Goal: Find specific page/section: Find specific page/section

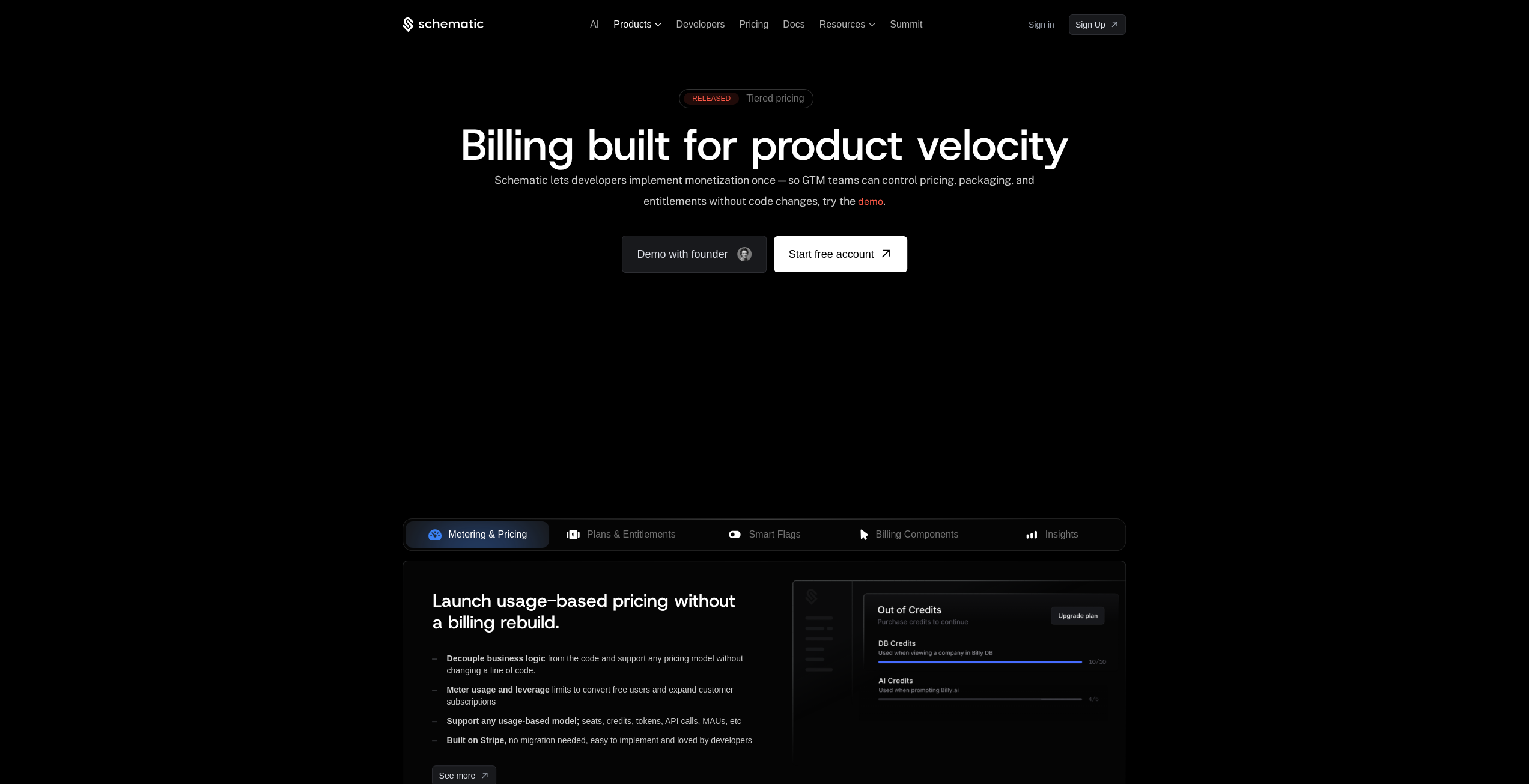
click at [649, 20] on span "Products" at bounding box center [632, 25] width 38 height 11
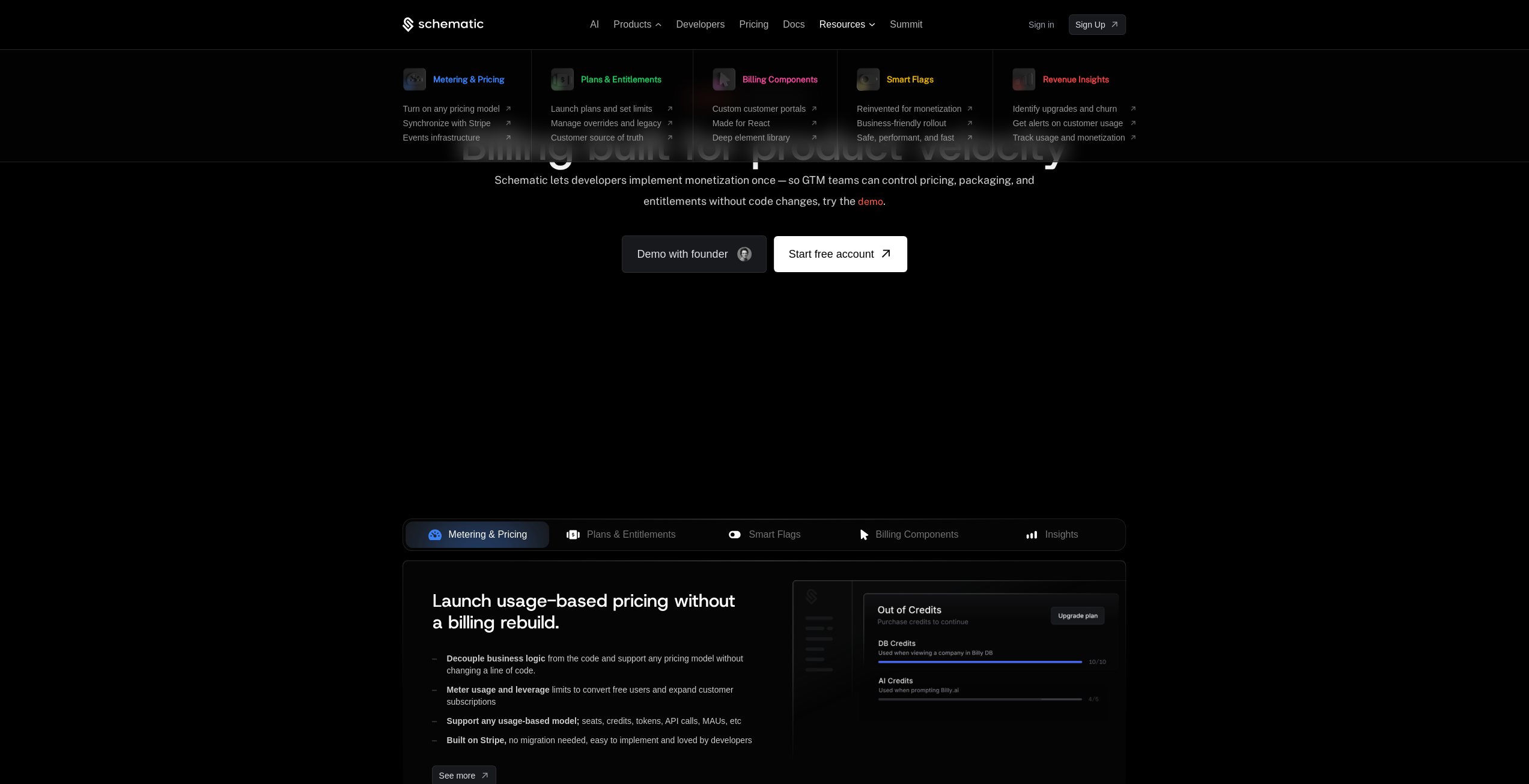
click at [873, 22] on span "Resources" at bounding box center [847, 25] width 56 height 11
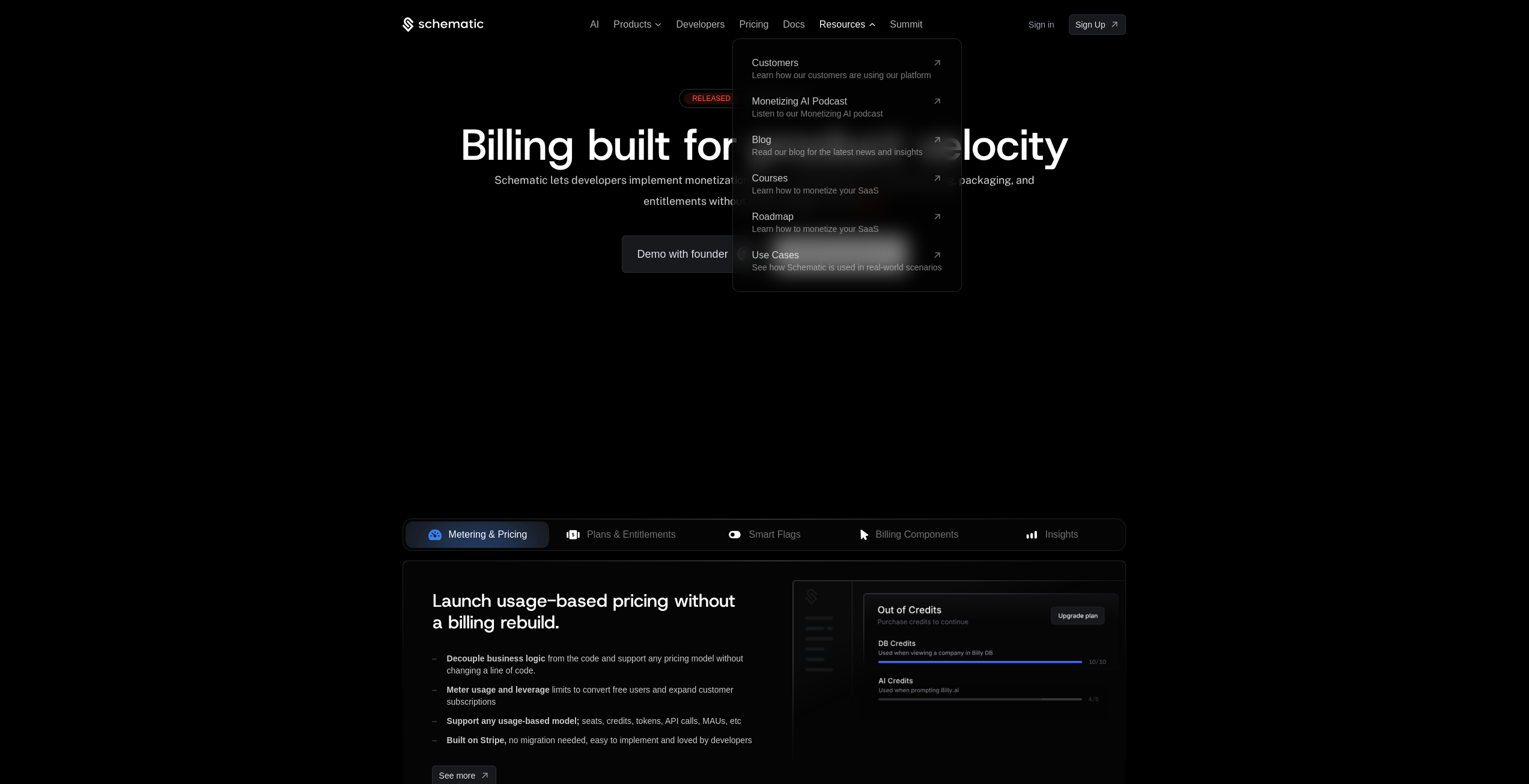
click at [867, 26] on span "Resources" at bounding box center [847, 25] width 56 height 11
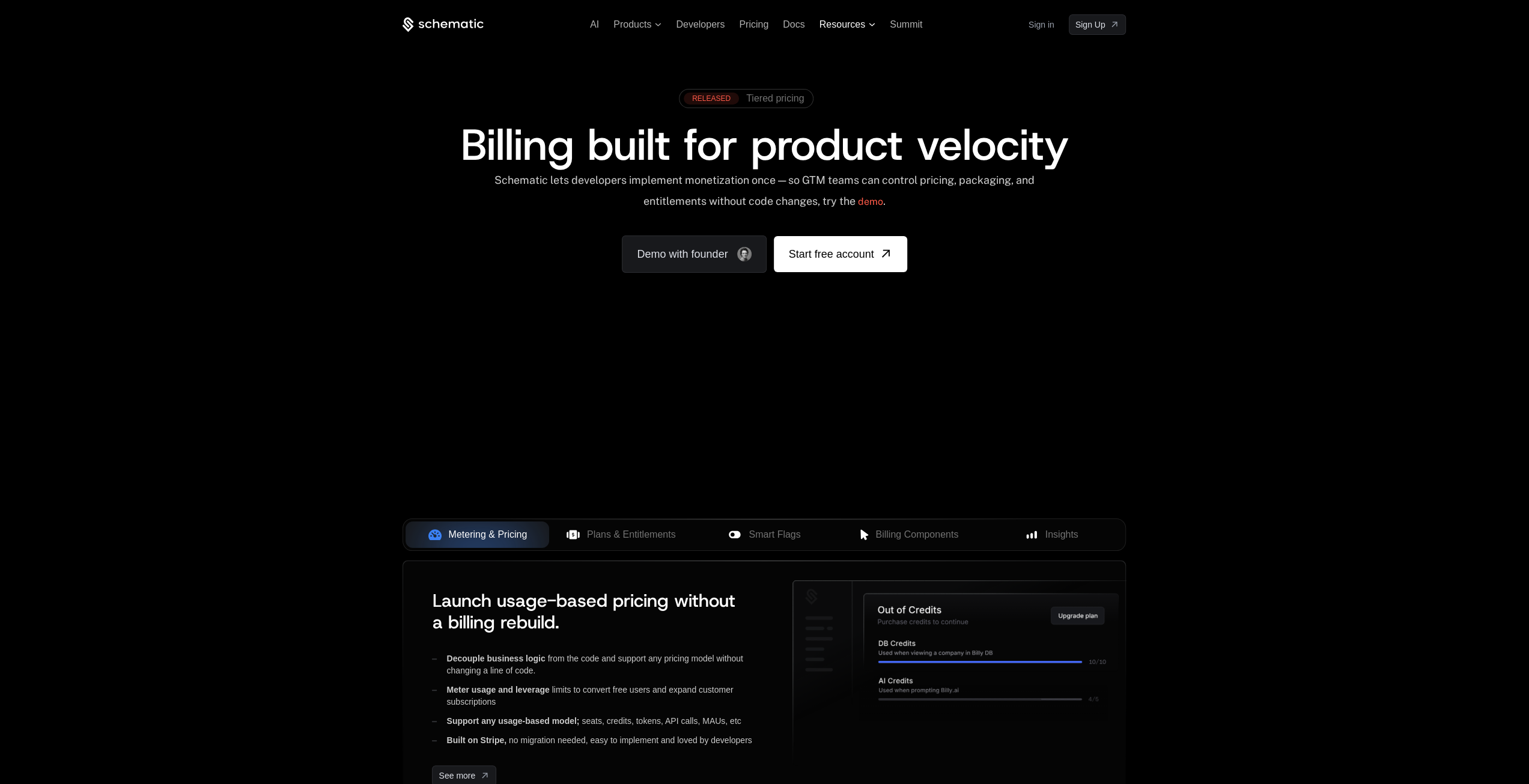
click at [871, 25] on icon at bounding box center [873, 24] width 6 height 3
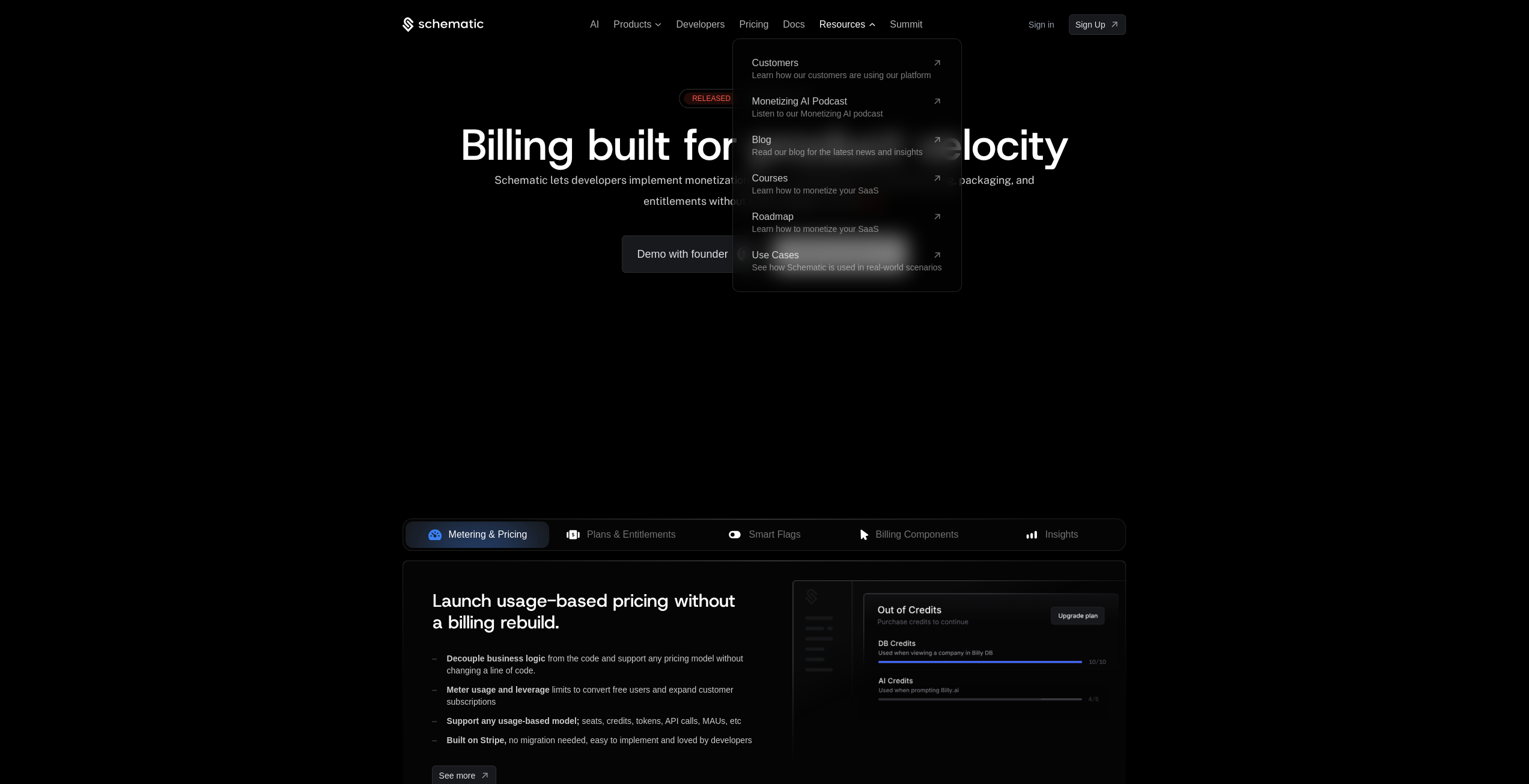
click at [871, 25] on icon at bounding box center [873, 24] width 6 height 3
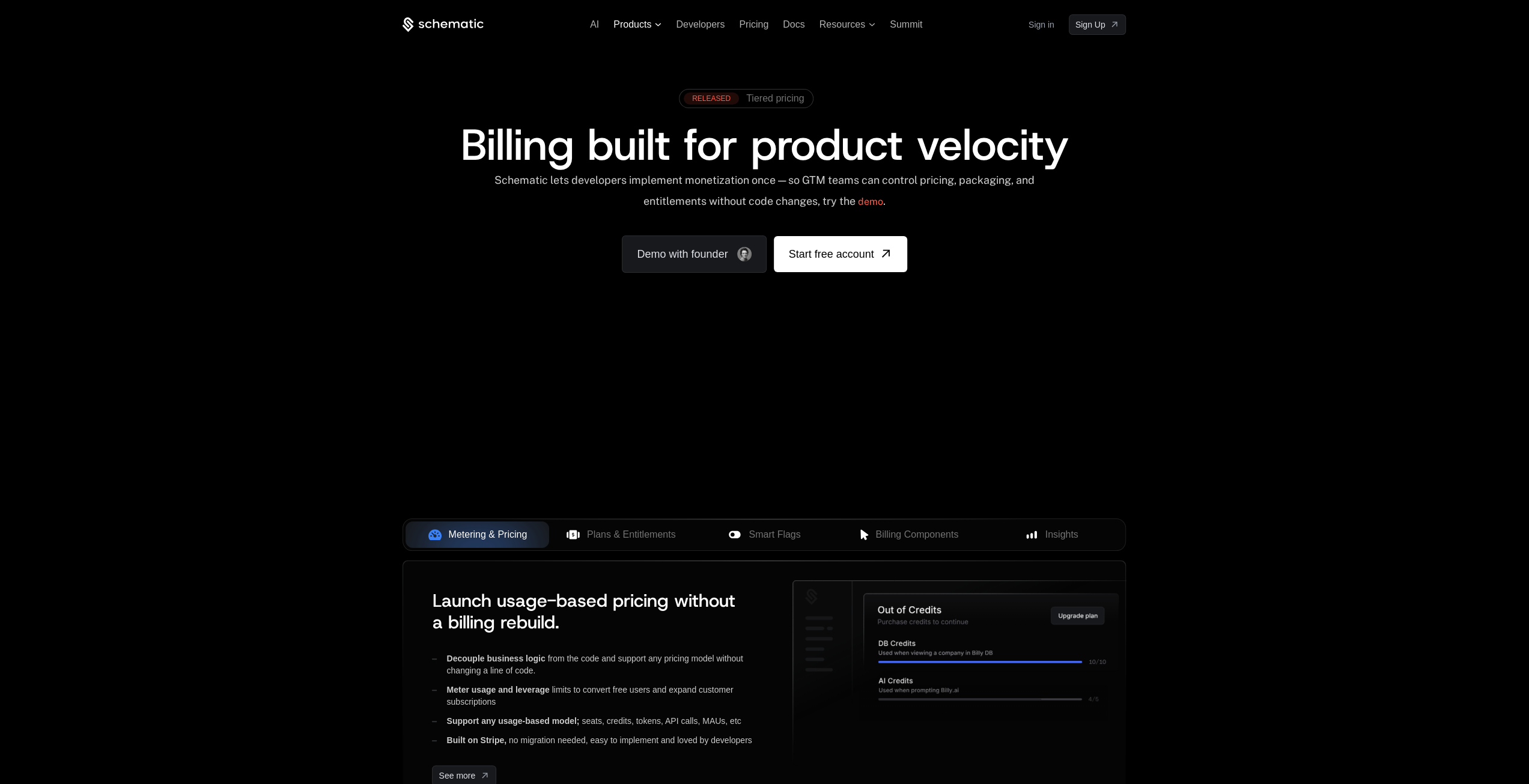
click at [650, 23] on span "Products" at bounding box center [632, 25] width 38 height 11
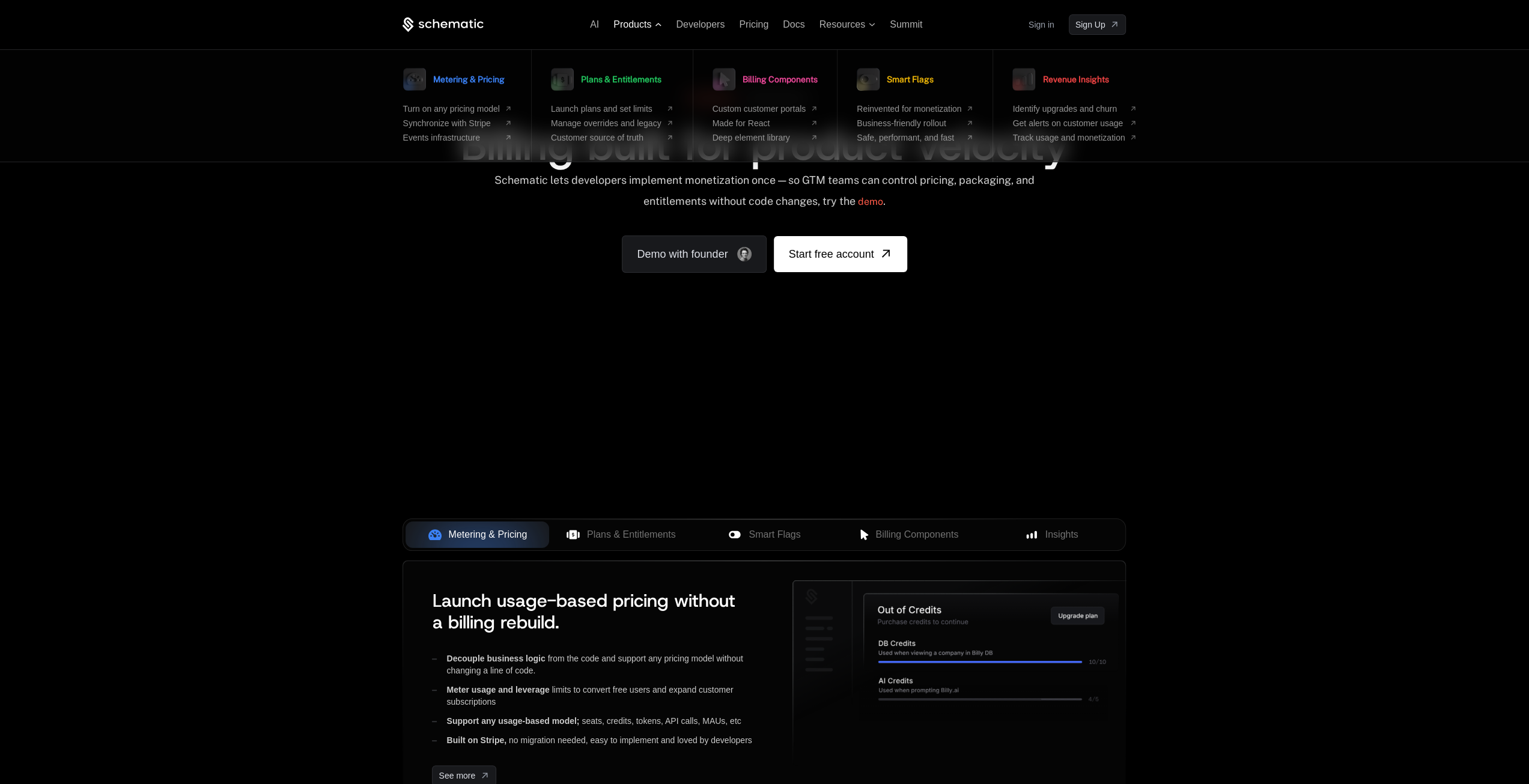
click at [650, 23] on span "Products" at bounding box center [632, 25] width 38 height 11
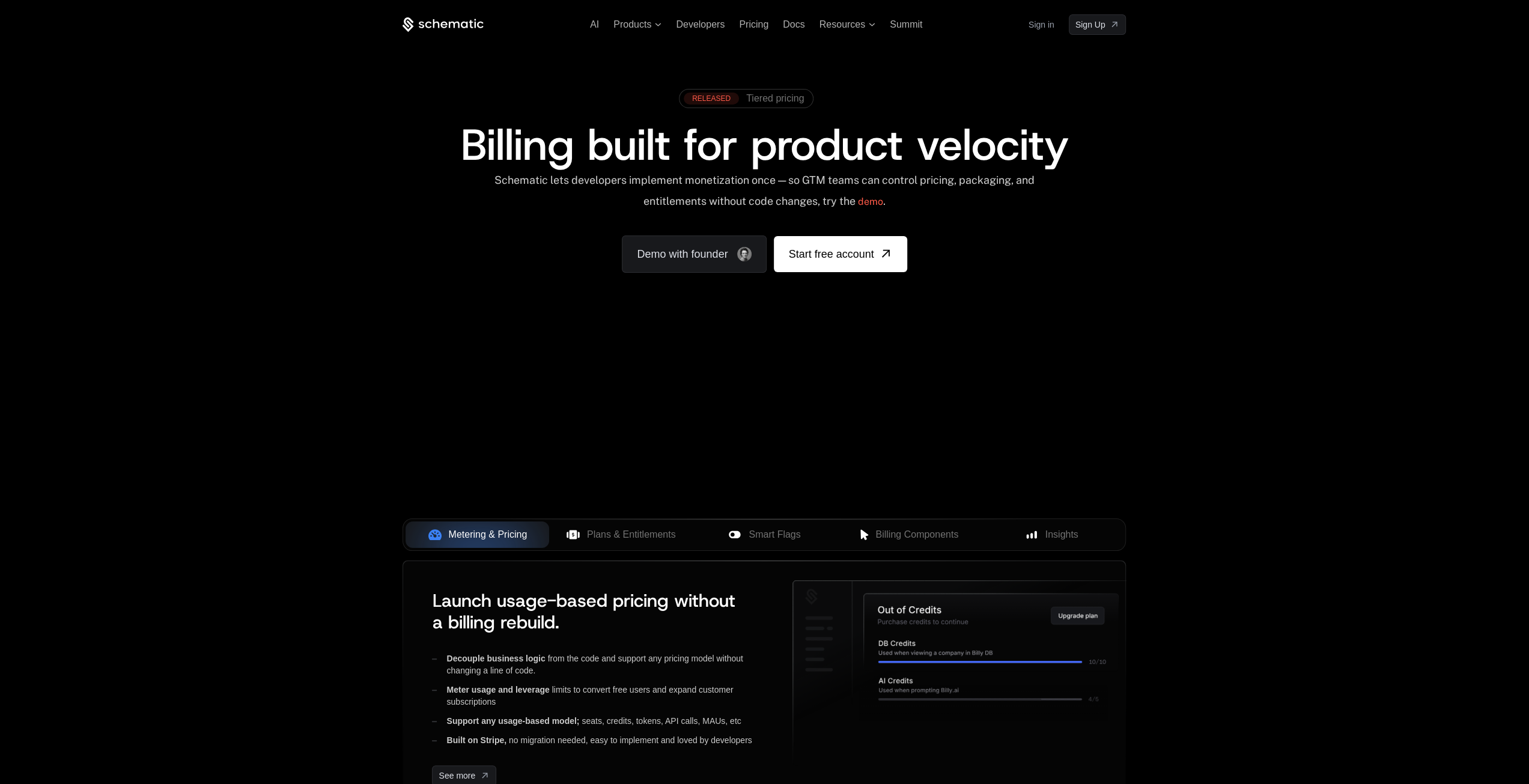
click at [1440, 458] on div "AI Products Developers Pricing Docs Resources Summit Sign in Sign Up RELEASED T…" at bounding box center [764, 419] width 1529 height 838
click at [772, 98] on span "Tiered pricing" at bounding box center [775, 99] width 58 height 11
